Goal: Information Seeking & Learning: Learn about a topic

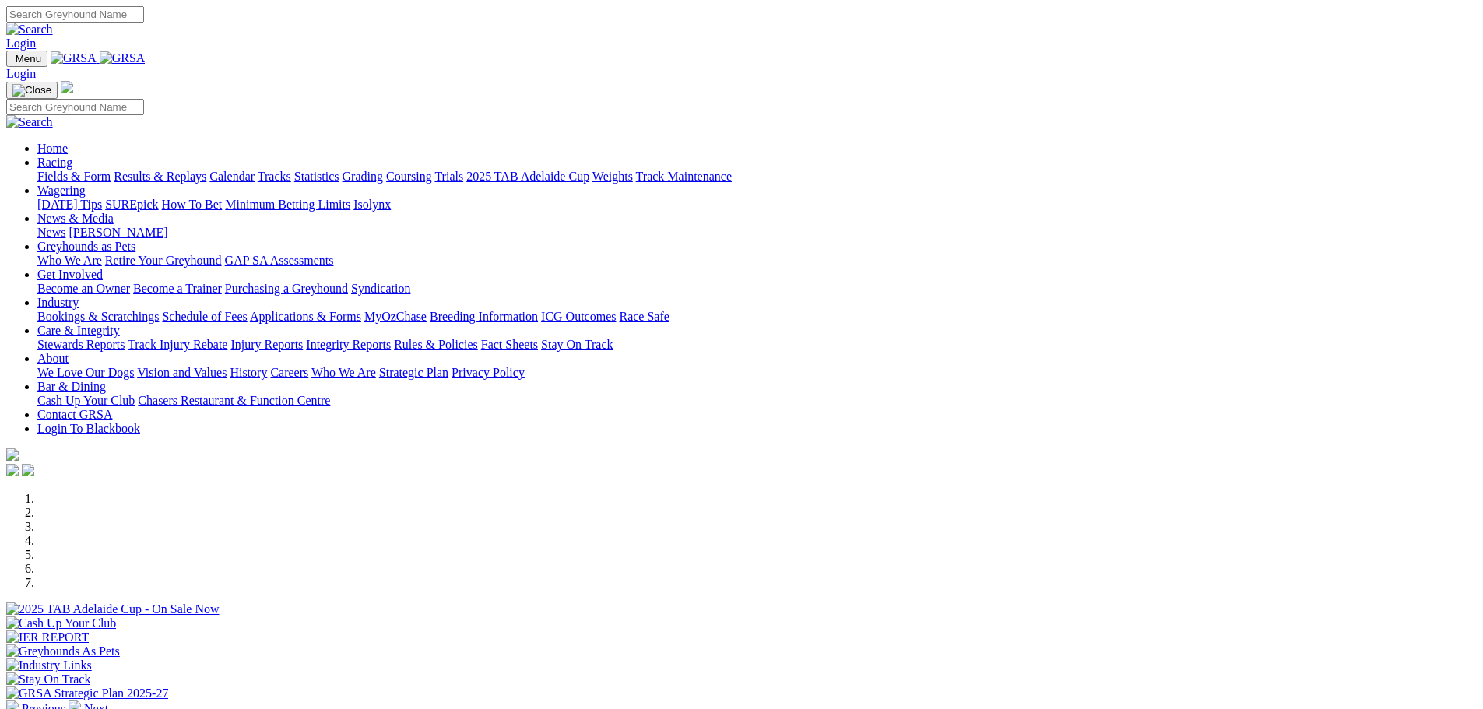
scroll to position [311, 0]
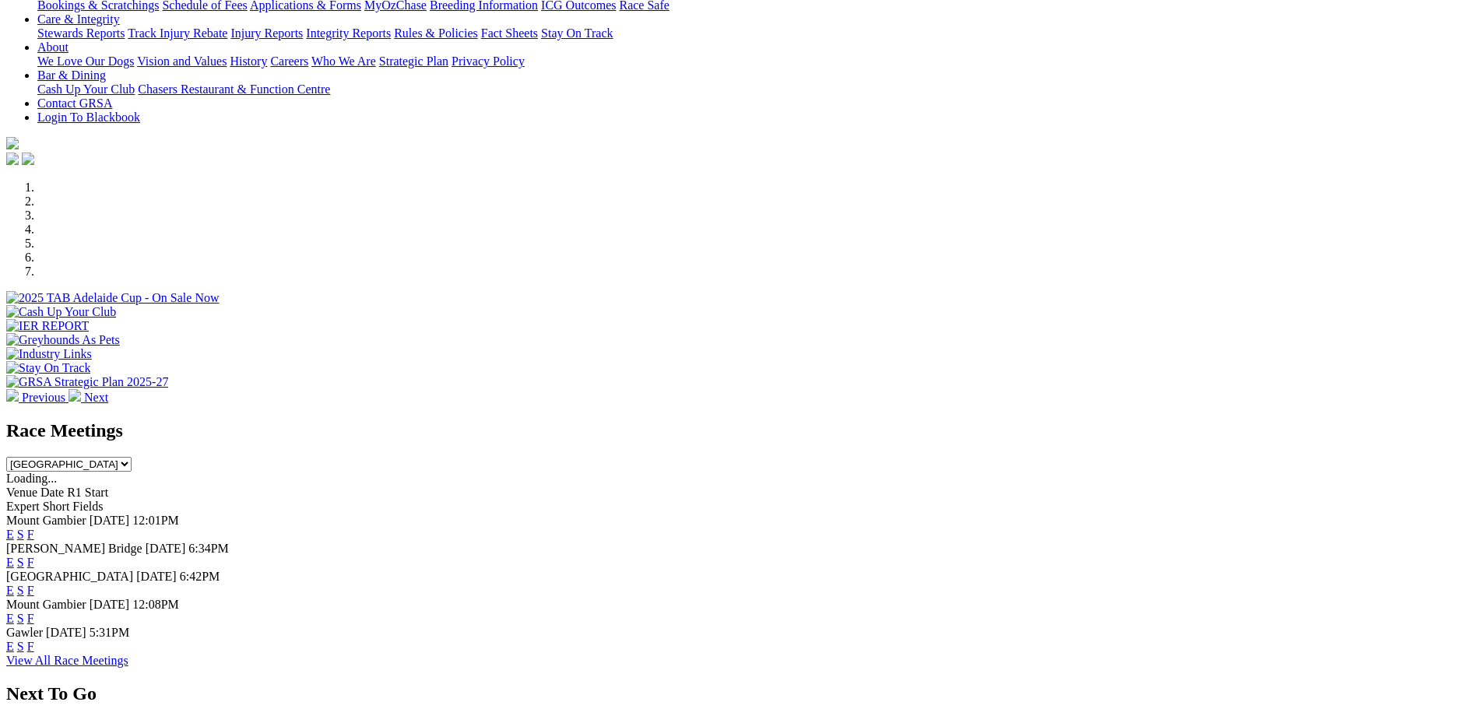
click at [34, 556] on link "F" at bounding box center [30, 562] width 7 height 13
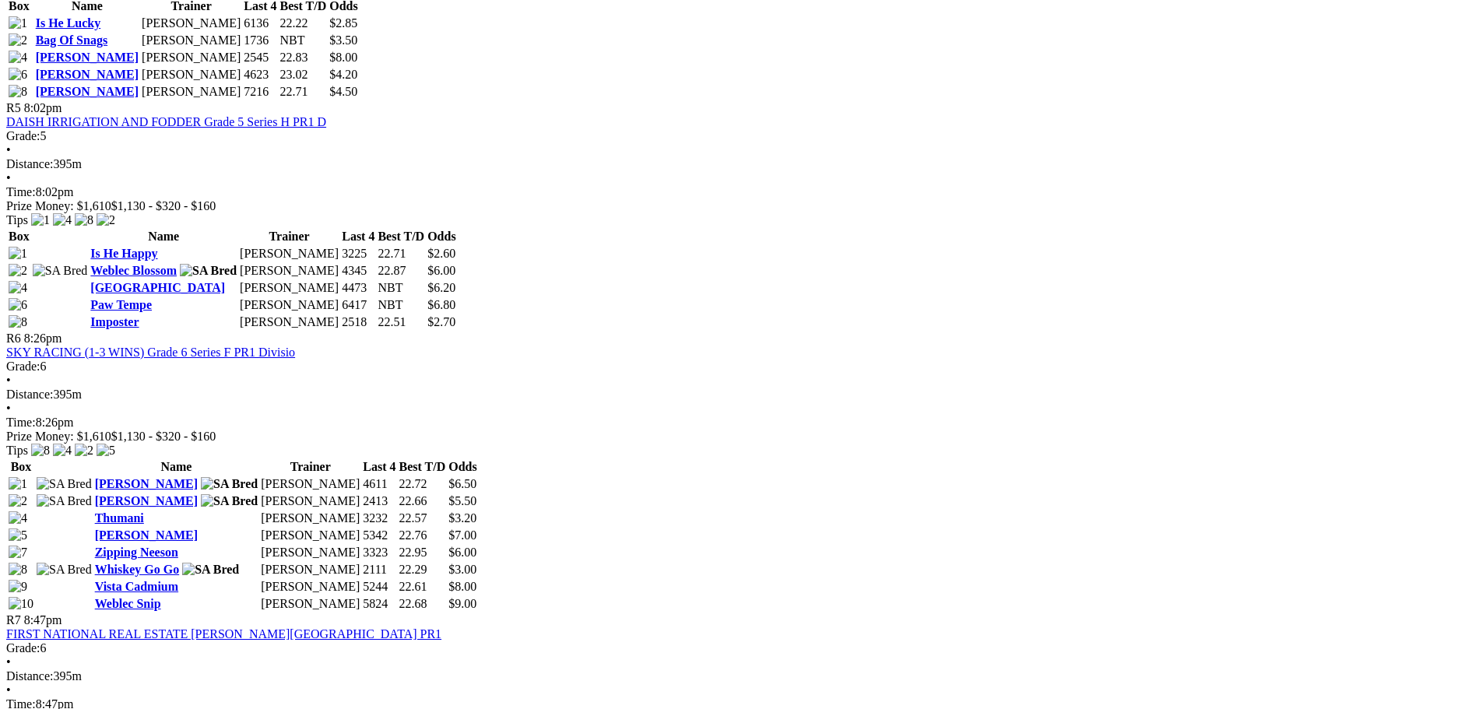
scroll to position [1712, 0]
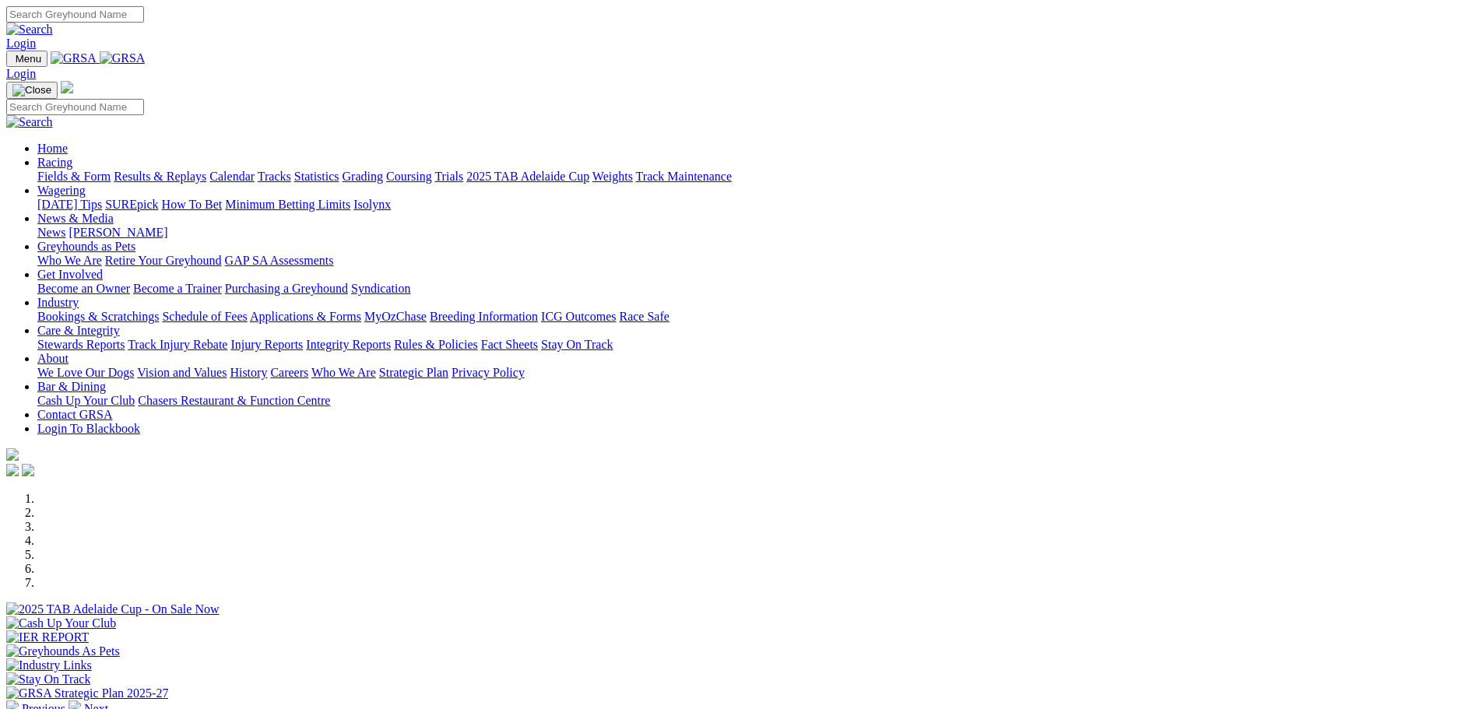
scroll to position [311, 0]
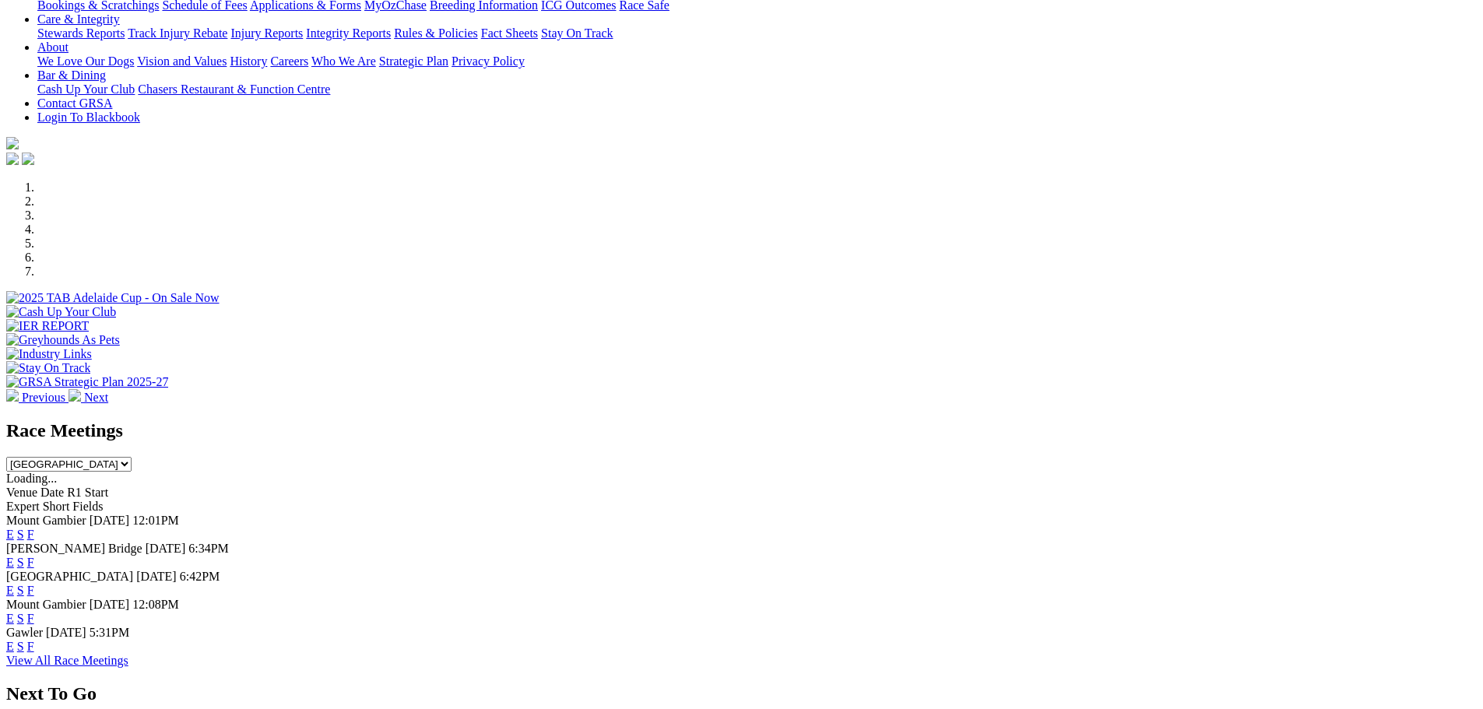
click at [34, 584] on link "F" at bounding box center [30, 590] width 7 height 13
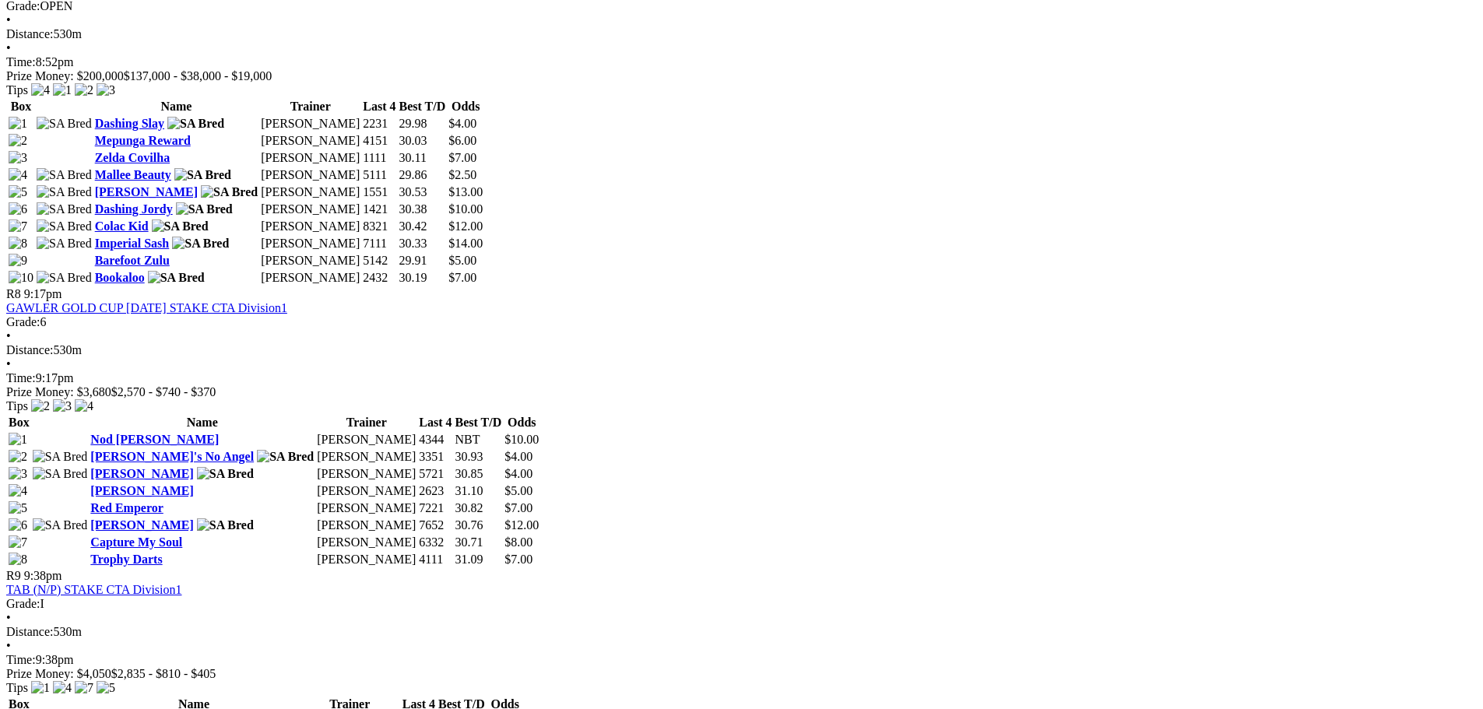
scroll to position [2569, 0]
